Goal: Navigation & Orientation: Find specific page/section

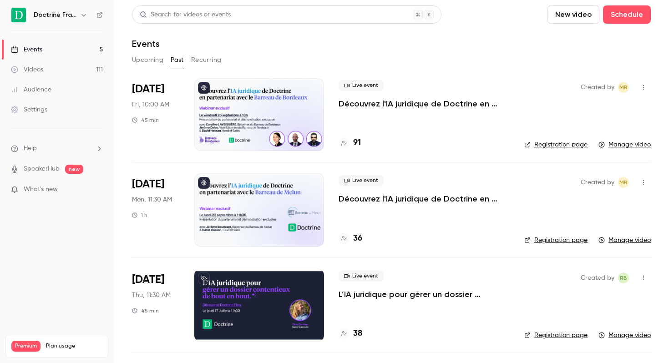
click at [64, 14] on h6 "Doctrine France" at bounding box center [55, 14] width 43 height 9
click at [81, 14] on icon "button" at bounding box center [83, 14] width 7 height 7
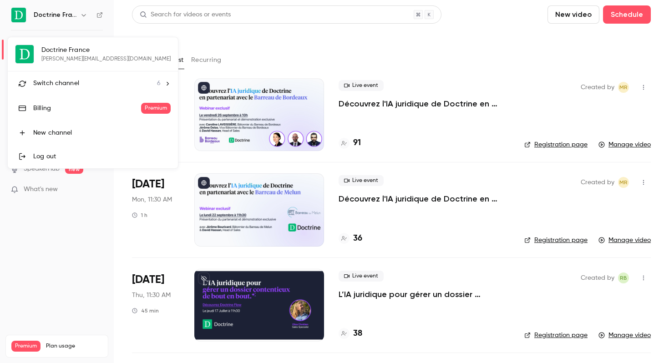
click at [61, 84] on span "Switch channel" at bounding box center [56, 84] width 46 height 10
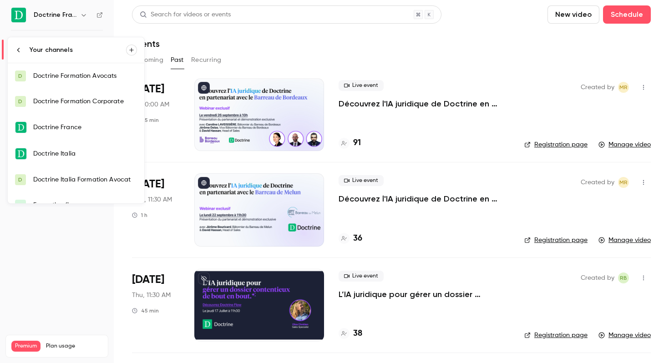
click at [76, 79] on div "Doctrine Formation Avocats" at bounding box center [85, 75] width 104 height 9
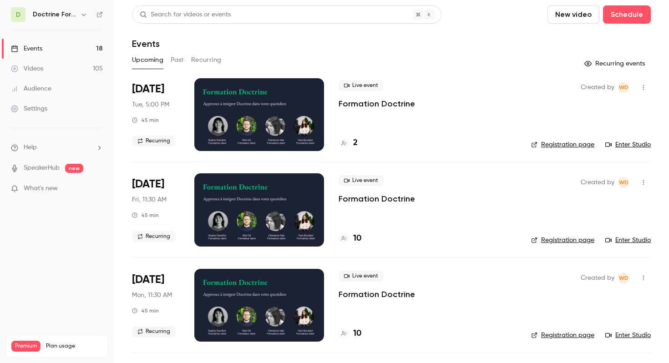
click at [84, 10] on button "button" at bounding box center [83, 14] width 11 height 11
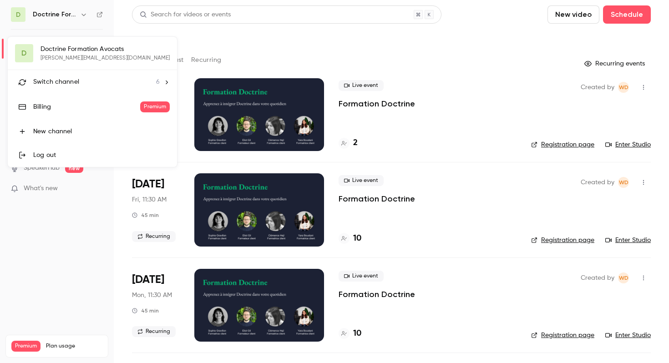
click at [81, 56] on div "D Doctrine Formation Avocats [PERSON_NAME][EMAIL_ADDRESS][DOMAIN_NAME] Switch c…" at bounding box center [92, 102] width 169 height 130
click at [109, 79] on div "Switch channel 6" at bounding box center [96, 82] width 127 height 10
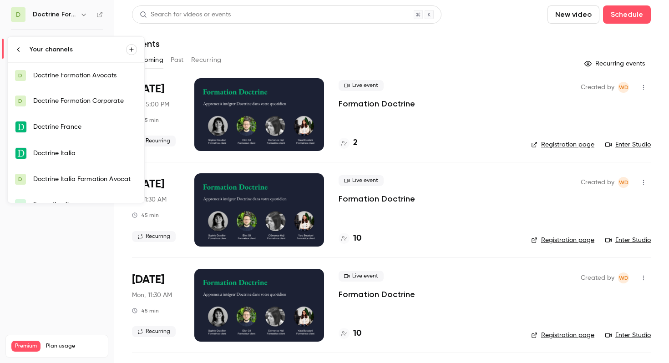
scroll to position [15, 0]
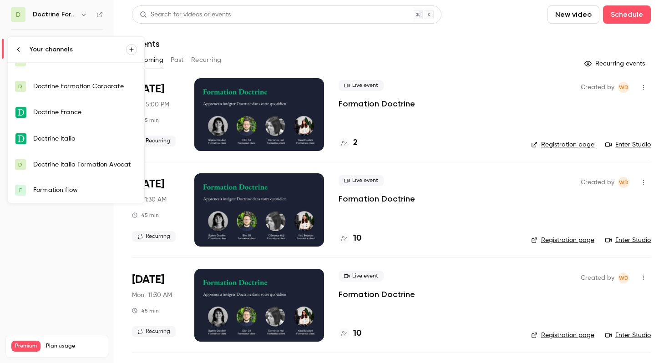
click at [77, 191] on div "Formation flow" at bounding box center [85, 190] width 104 height 9
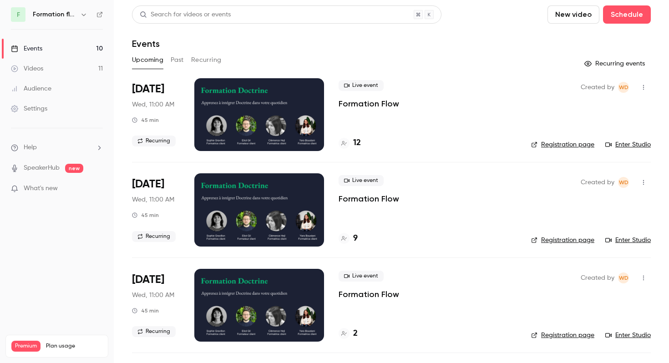
click at [178, 64] on button "Past" at bounding box center [177, 60] width 13 height 15
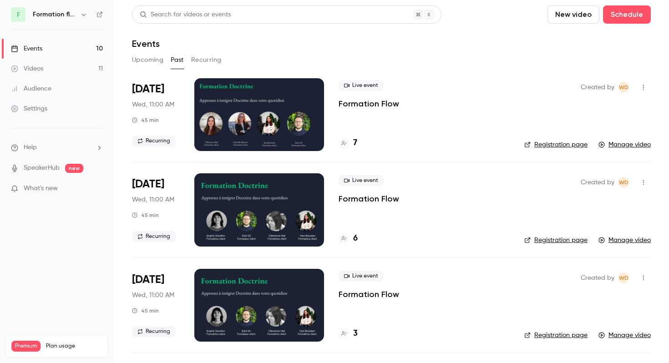
click at [203, 61] on button "Recurring" at bounding box center [206, 60] width 31 height 15
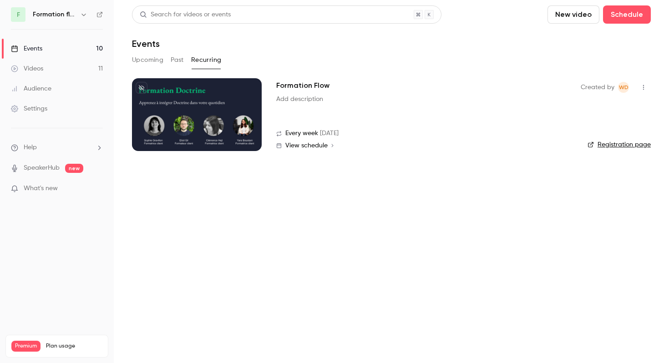
click at [145, 57] on button "Upcoming" at bounding box center [147, 60] width 31 height 15
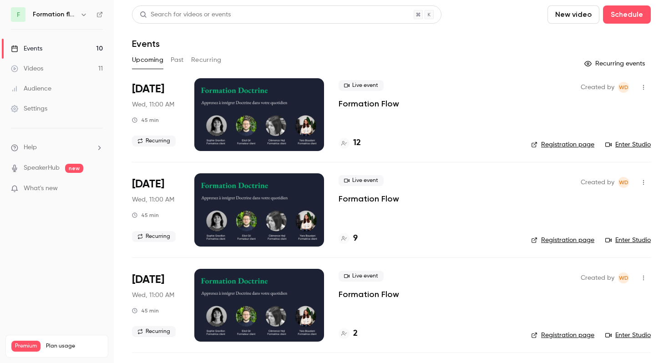
click at [575, 147] on link "Registration page" at bounding box center [562, 144] width 63 height 9
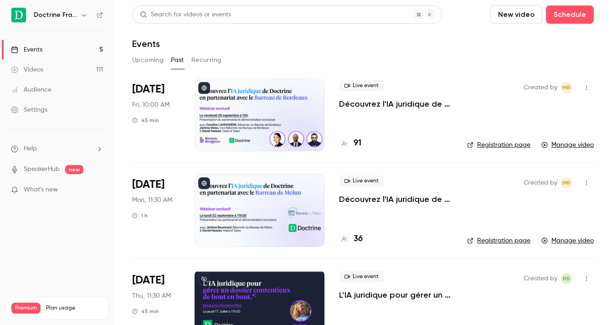
click at [73, 16] on h6 "Doctrine France" at bounding box center [55, 14] width 43 height 9
click at [82, 15] on icon "button" at bounding box center [84, 15] width 4 height 2
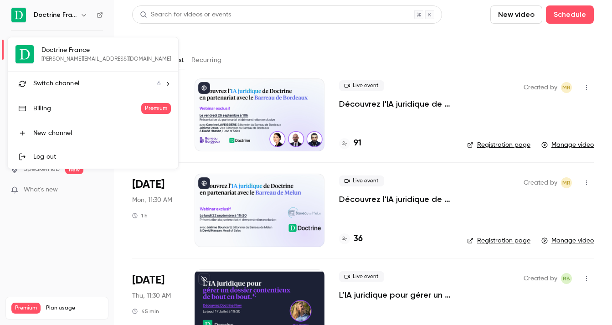
click at [78, 82] on span "Switch channel" at bounding box center [56, 84] width 46 height 10
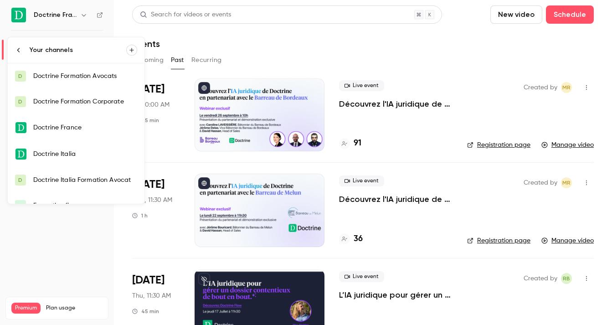
click at [96, 82] on link "D Doctrine Formation Avocats" at bounding box center [76, 75] width 137 height 25
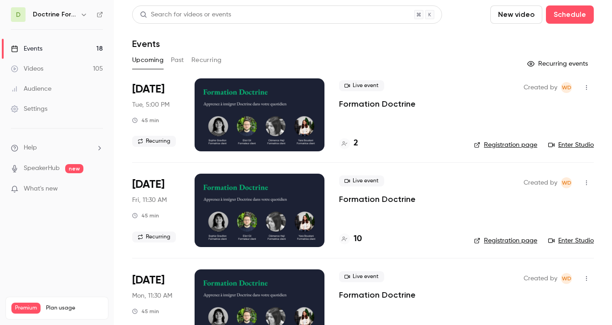
click at [75, 15] on h6 "Doctrine Formation Avocats" at bounding box center [55, 14] width 44 height 9
click at [83, 14] on icon "button" at bounding box center [83, 14] width 7 height 7
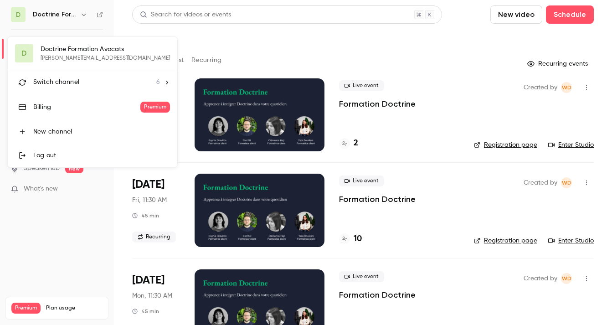
click at [85, 81] on div "Switch channel 6" at bounding box center [96, 82] width 127 height 10
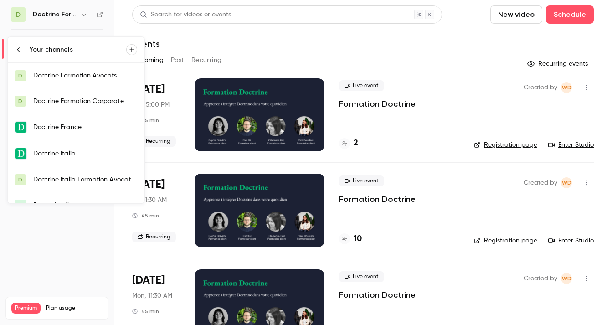
scroll to position [15, 0]
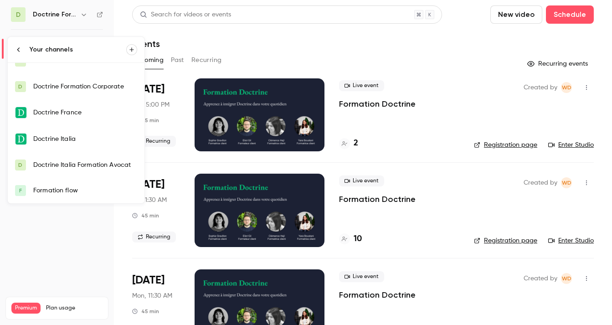
click at [61, 190] on div "Formation flow" at bounding box center [85, 190] width 104 height 9
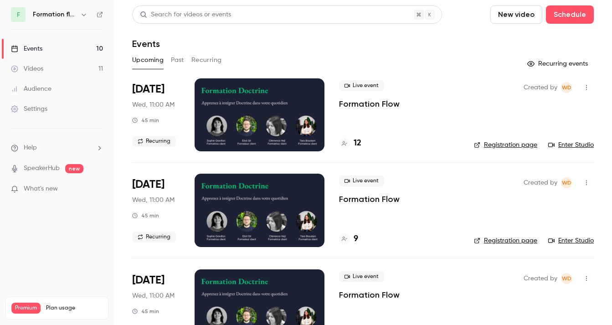
click at [311, 110] on div at bounding box center [259, 114] width 130 height 73
click at [506, 153] on li "[DATE] Wed, 11:00 AM 45 min Recurring Live event Formation Flow 12 Created by W…" at bounding box center [362, 120] width 461 height 84
click at [510, 146] on link "Registration page" at bounding box center [505, 144] width 63 height 9
